Goal: Communication & Community: Ask a question

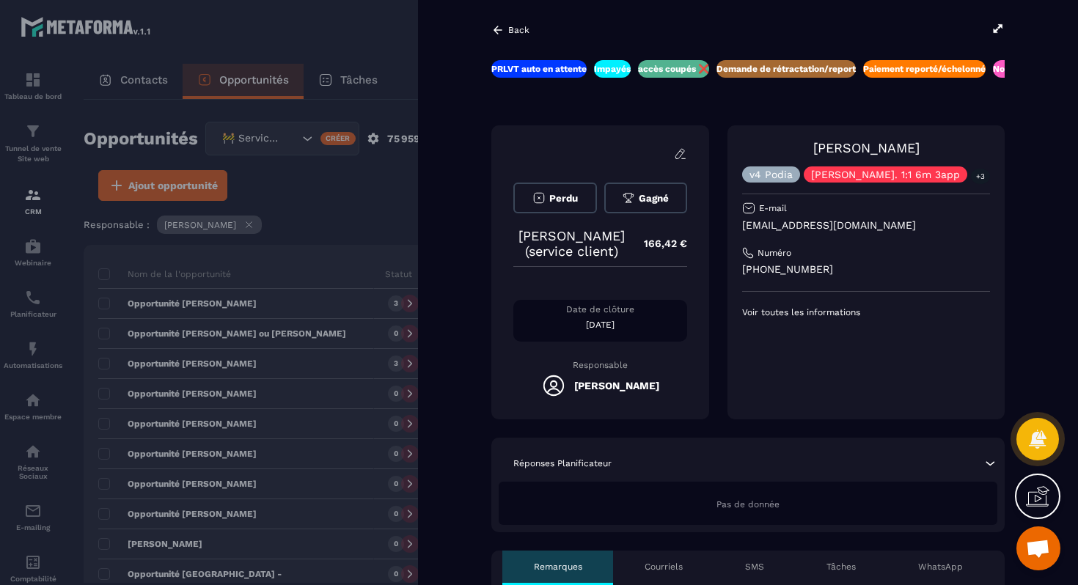
scroll to position [1553, 0]
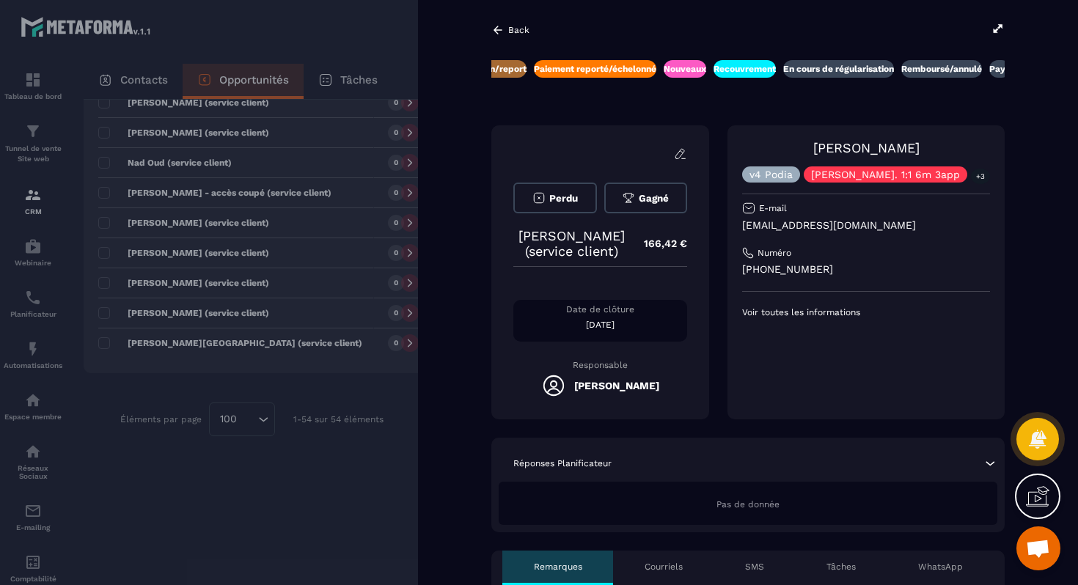
click at [813, 228] on p "[EMAIL_ADDRESS][DOMAIN_NAME]" at bounding box center [866, 225] width 248 height 14
copy div "[EMAIL_ADDRESS][DOMAIN_NAME]"
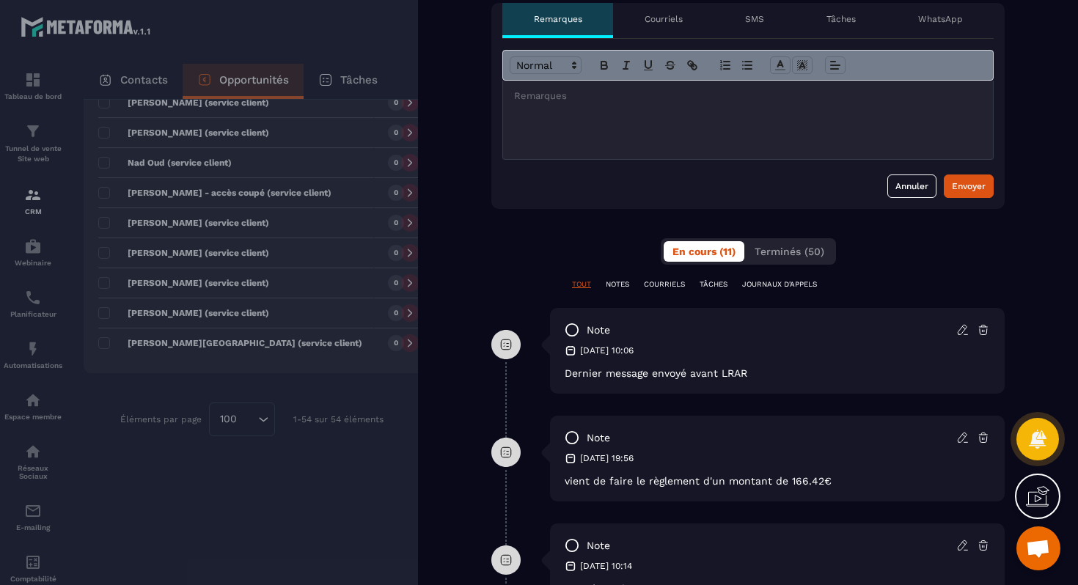
scroll to position [545, 0]
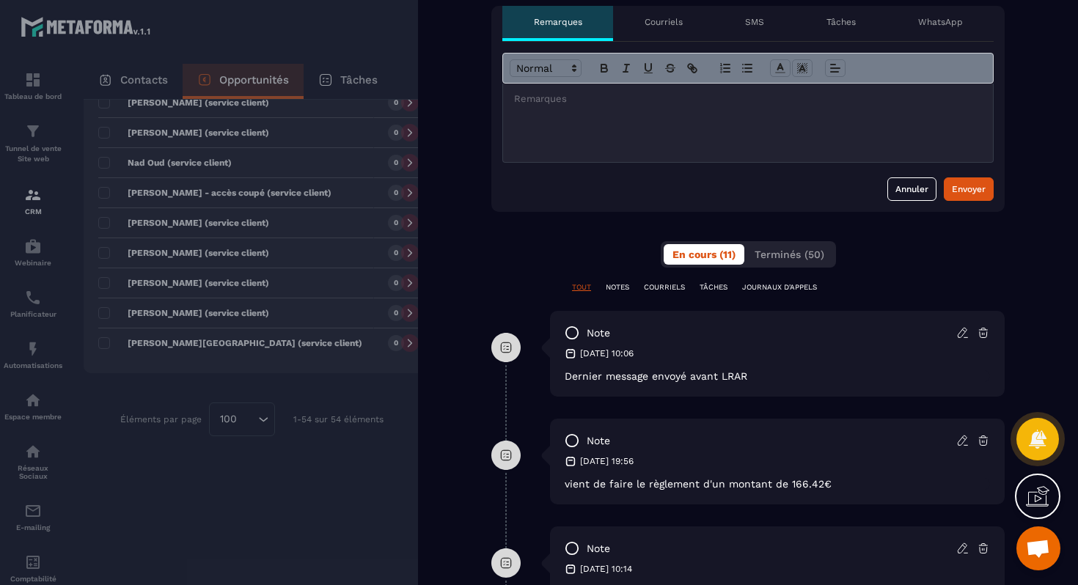
click at [717, 133] on div at bounding box center [748, 123] width 490 height 78
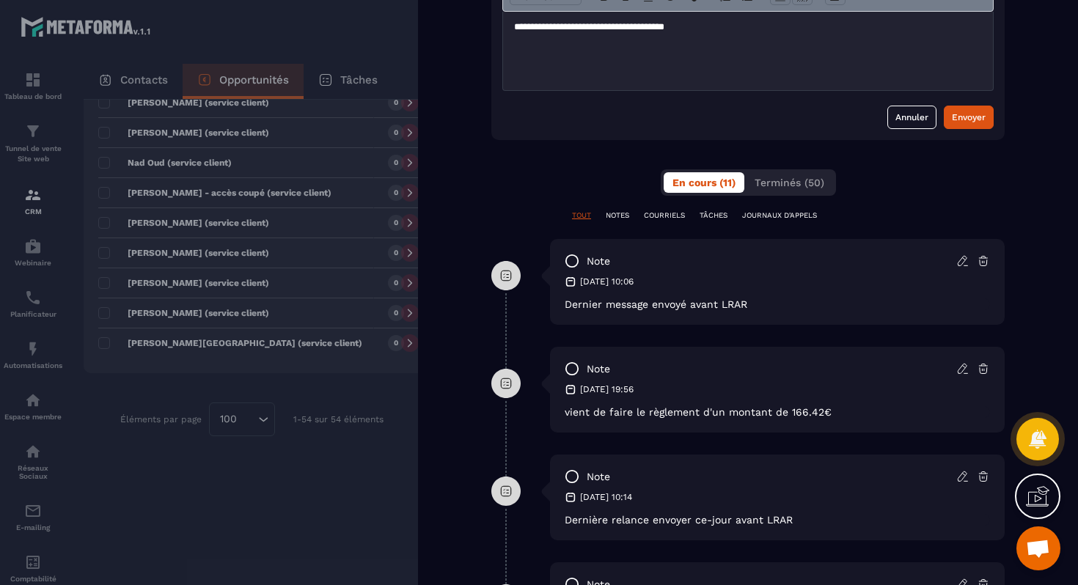
scroll to position [602, 0]
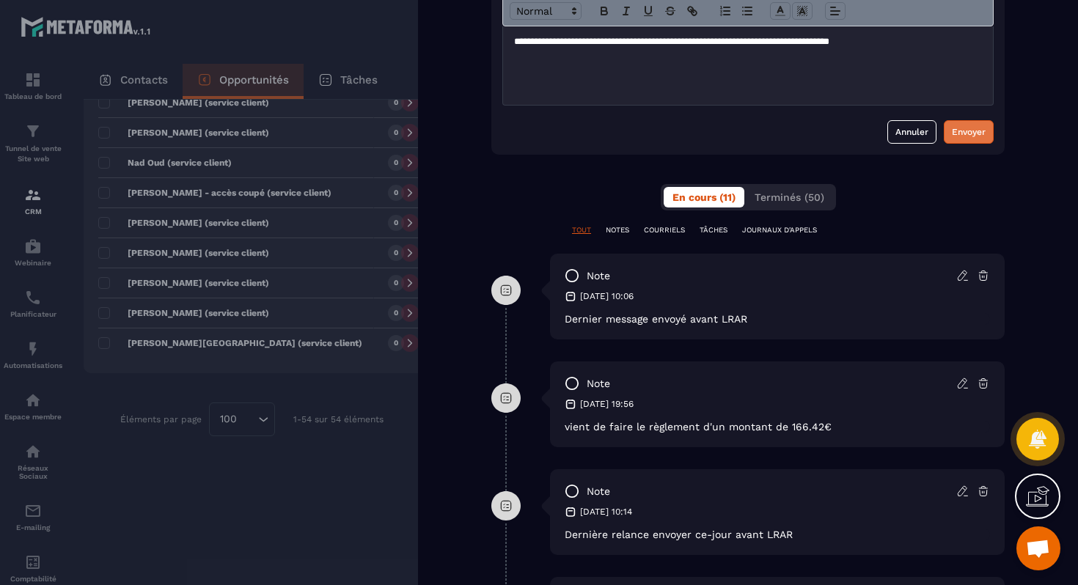
click at [967, 133] on div "Envoyer" at bounding box center [969, 132] width 34 height 15
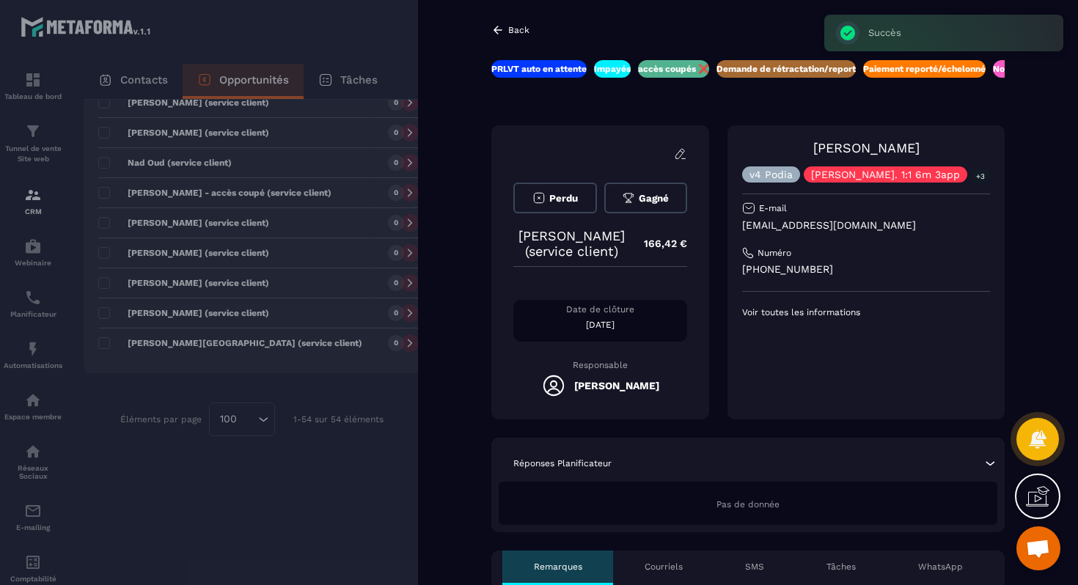
click at [397, 380] on div at bounding box center [539, 292] width 1078 height 585
